Goal: Information Seeking & Learning: Find specific fact

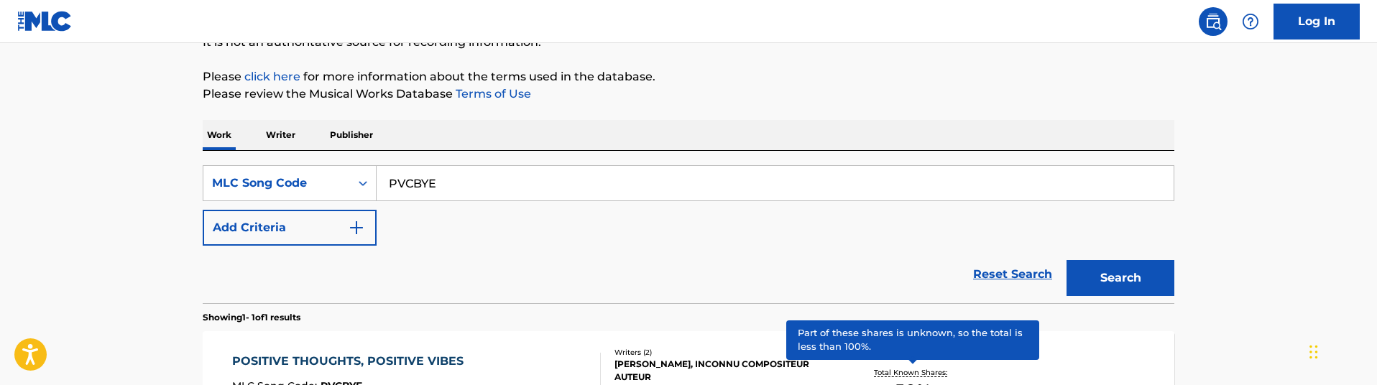
click at [488, 188] on input "PVCBYE" at bounding box center [775, 183] width 797 height 35
paste input "MVCPG7"
type input "MVCPG7"
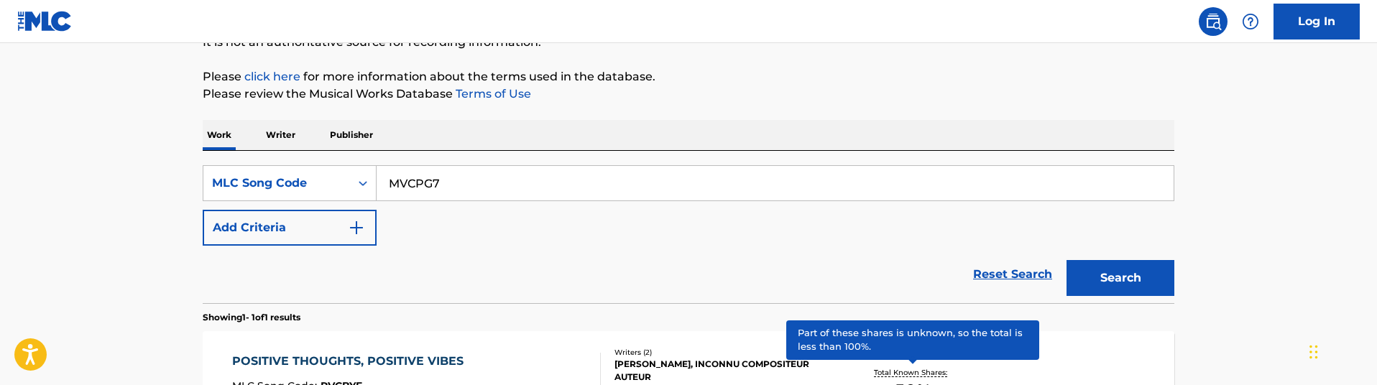
click at [1067, 260] on button "Search" at bounding box center [1121, 278] width 108 height 36
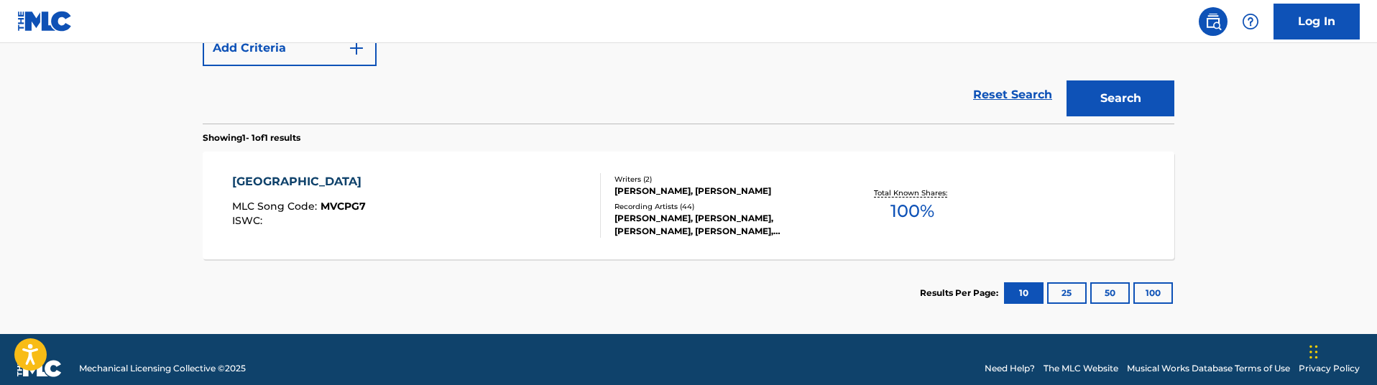
scroll to position [352, 0]
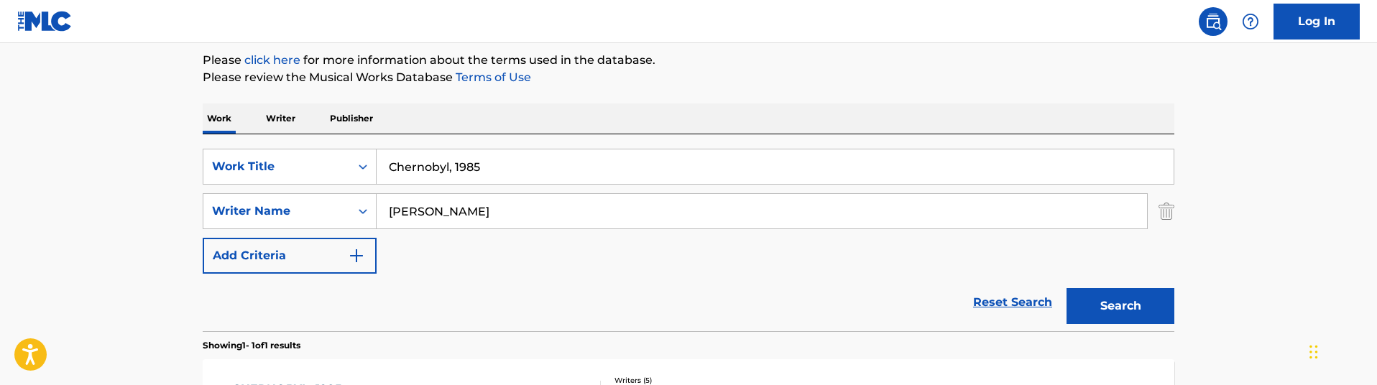
paste input "Mongolia"
drag, startPoint x: 512, startPoint y: 170, endPoint x: 252, endPoint y: 112, distance: 266.7
click at [252, 112] on div "Work Writer Publisher SearchWithCriteriaa042ab14-3e8c-4091-b2c4-856caaa3986c Wo…" at bounding box center [689, 319] width 972 height 431
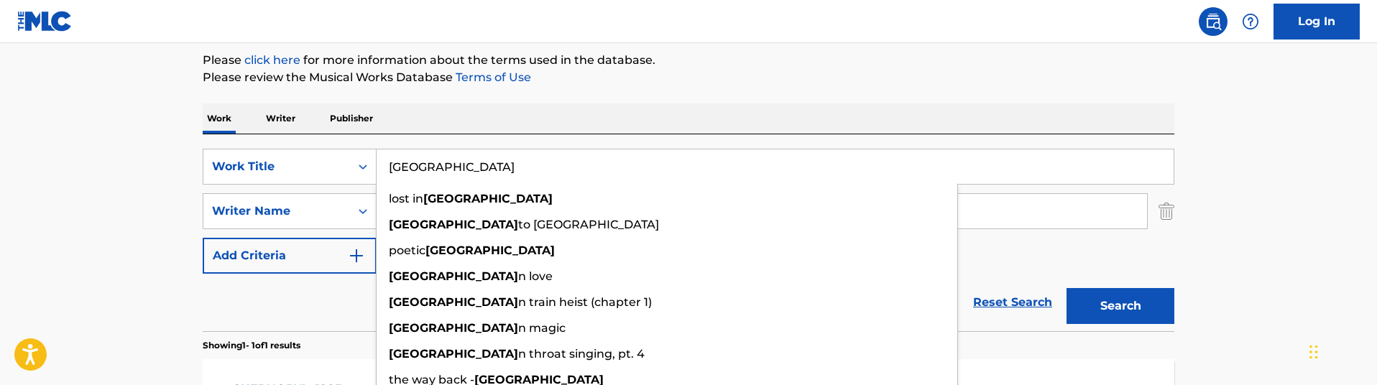
type input "Mongolia"
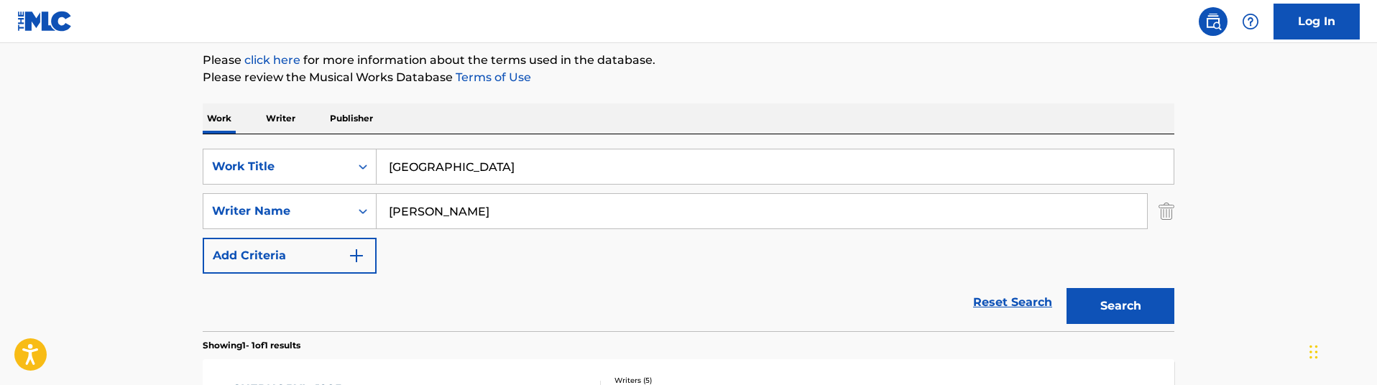
click at [509, 130] on div "Work Writer Publisher" at bounding box center [689, 119] width 972 height 30
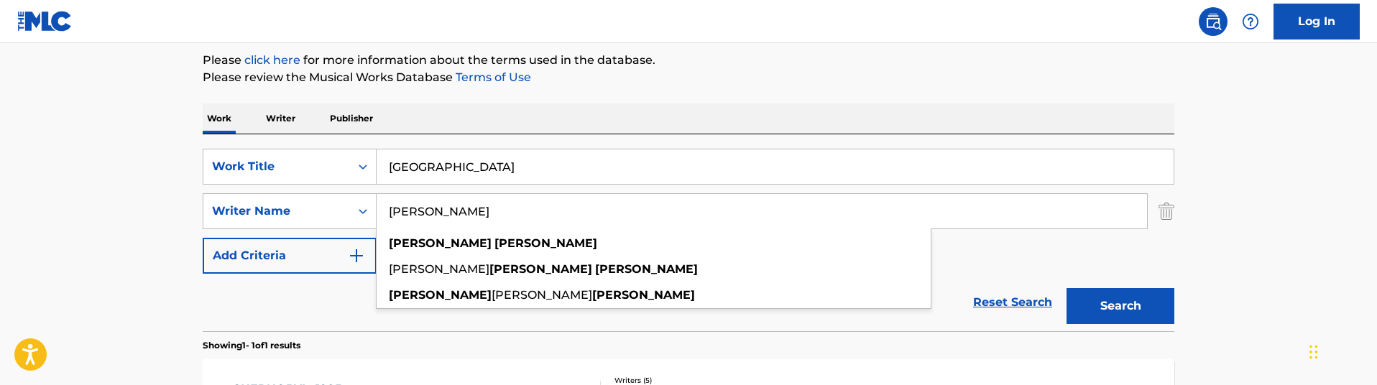
drag, startPoint x: 494, startPoint y: 216, endPoint x: 86, endPoint y: 152, distance: 412.6
click at [86, 152] on main "The MLC Public Work Search The accuracy and completeness of The MLC's data is d…" at bounding box center [688, 207] width 1377 height 670
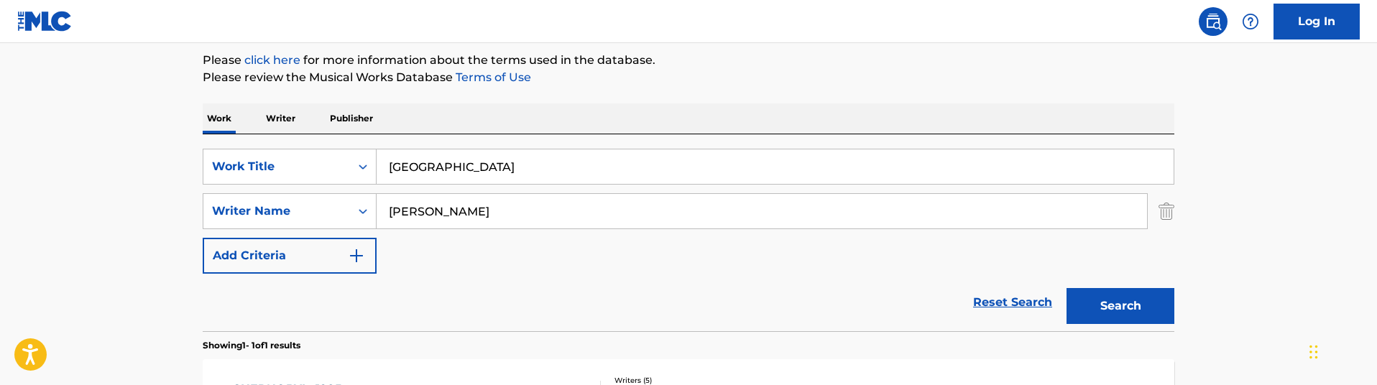
click at [1067, 288] on button "Search" at bounding box center [1121, 306] width 108 height 36
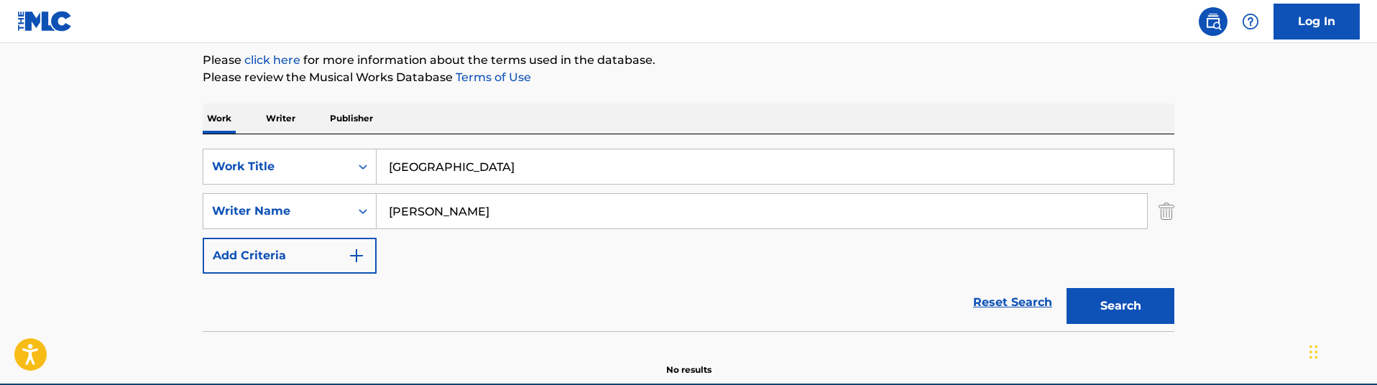
scroll to position [239, 0]
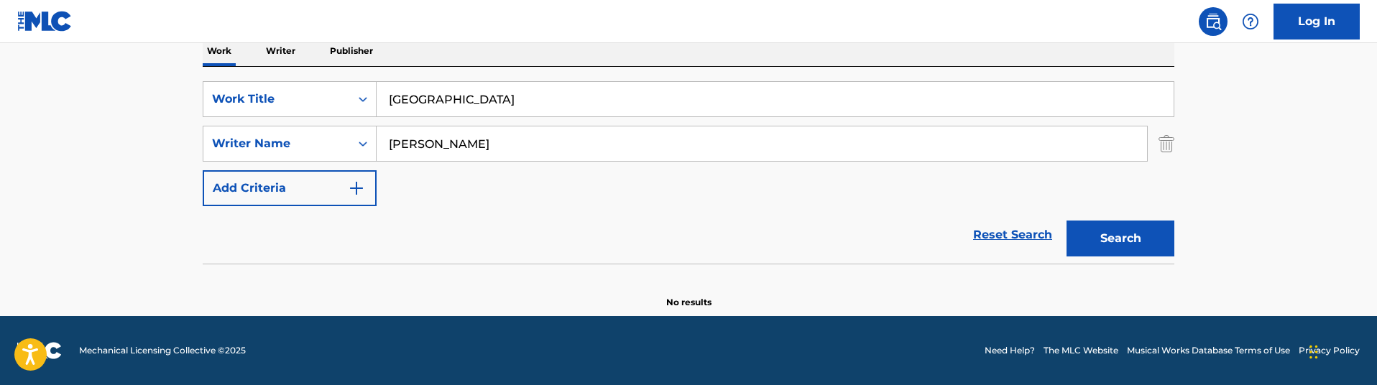
drag, startPoint x: 491, startPoint y: 137, endPoint x: 340, endPoint y: 123, distance: 151.6
click at [340, 123] on div "SearchWithCriteriaa042ab14-3e8c-4091-b2c4-856caaa3986c Work Title Mongolia Sear…" at bounding box center [689, 143] width 972 height 125
paste input "Geoff Knorr"
type input "Geoff Knorrgeoff knorr"
click at [1067, 221] on button "Search" at bounding box center [1121, 239] width 108 height 36
